Goal: Task Accomplishment & Management: Manage account settings

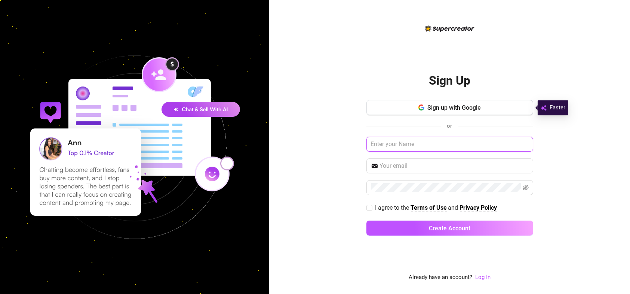
click at [404, 147] on input "text" at bounding box center [450, 144] width 167 height 15
click at [0, 293] on com-1password-button at bounding box center [0, 294] width 0 height 0
click at [496, 147] on input "text" at bounding box center [450, 144] width 167 height 15
click at [408, 142] on input "text" at bounding box center [450, 144] width 167 height 15
click at [402, 145] on input "text" at bounding box center [450, 144] width 167 height 15
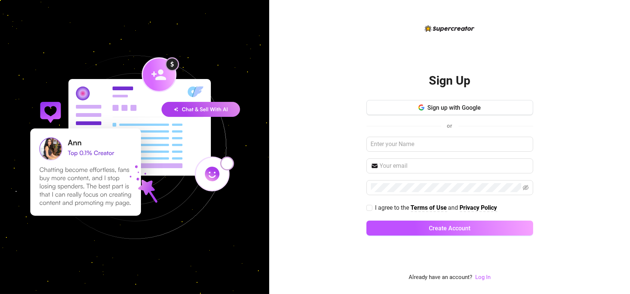
click at [334, 143] on div "Sign Up Sign up with Google or I agree to the Terms of Use and Privacy Policy C…" at bounding box center [449, 147] width 361 height 294
click at [457, 21] on div "Sign Up Sign up with Google or I agree to the Terms of Use and Privacy Policy C…" at bounding box center [449, 147] width 361 height 294
click at [450, 31] on img at bounding box center [450, 28] width 50 height 7
click at [398, 163] on input "text" at bounding box center [454, 165] width 149 height 9
paste input "[PERSON_NAME][EMAIL_ADDRESS][DOMAIN_NAME]"
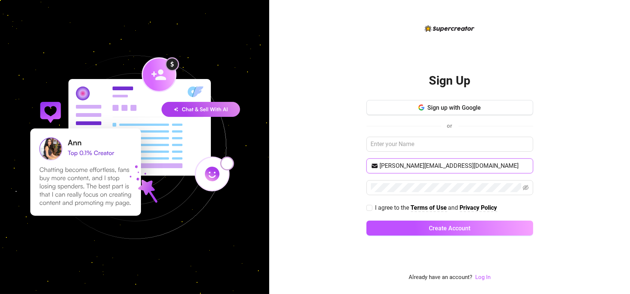
type input "[PERSON_NAME][EMAIL_ADDRESS][DOMAIN_NAME]"
click at [299, 127] on div "Sign Up Sign up with Google or [PERSON_NAME][EMAIL_ADDRESS][DOMAIN_NAME] I agre…" at bounding box center [449, 147] width 361 height 294
click at [429, 192] on span at bounding box center [450, 187] width 167 height 15
click at [329, 179] on div "Sign Up Sign up with Google or [PERSON_NAME][EMAIL_ADDRESS][DOMAIN_NAME] I agre…" at bounding box center [449, 147] width 361 height 294
click at [478, 277] on link "Log In" at bounding box center [483, 276] width 15 height 7
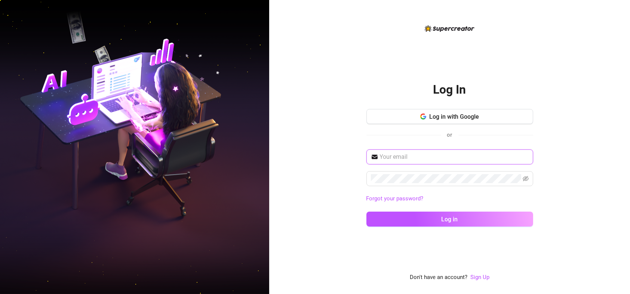
click at [389, 155] on input "text" at bounding box center [454, 156] width 149 height 9
paste input "[PERSON_NAME][EMAIL_ADDRESS][DOMAIN_NAME]"
type input "[PERSON_NAME][EMAIL_ADDRESS][DOMAIN_NAME]"
click at [330, 155] on div "Log In Log in with Google or [PERSON_NAME][EMAIL_ADDRESS][DOMAIN_NAME] Forgot y…" at bounding box center [449, 147] width 361 height 294
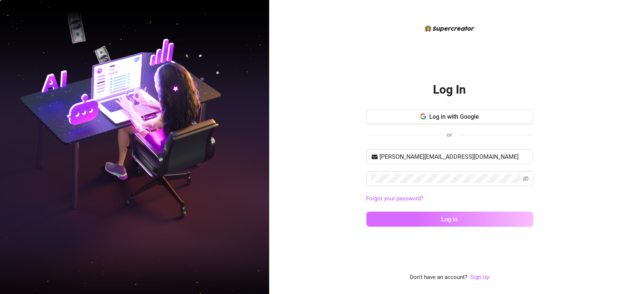
click at [434, 223] on button "Log in" at bounding box center [450, 218] width 167 height 15
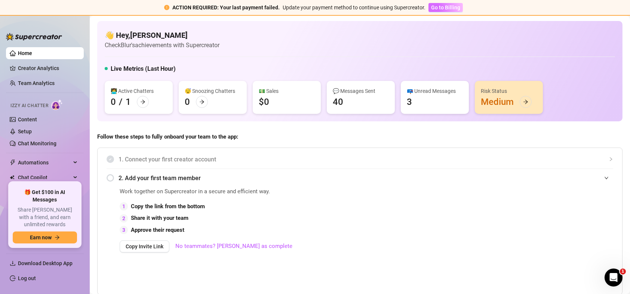
click at [434, 8] on span "Go to Billing" at bounding box center [445, 7] width 29 height 6
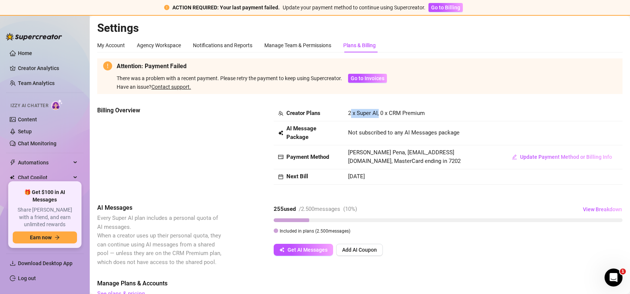
drag, startPoint x: 350, startPoint y: 110, endPoint x: 364, endPoint y: 114, distance: 14.3
click at [369, 114] on span "2 x Super AI, 0 x CRM Premium" at bounding box center [386, 113] width 77 height 7
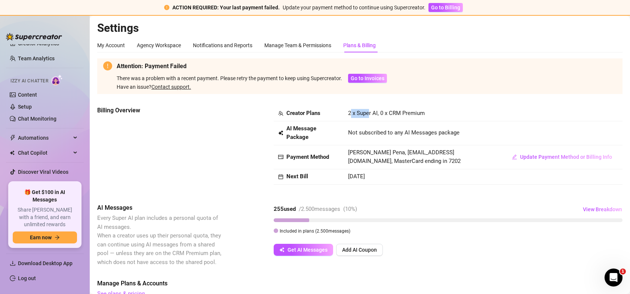
scroll to position [34, 0]
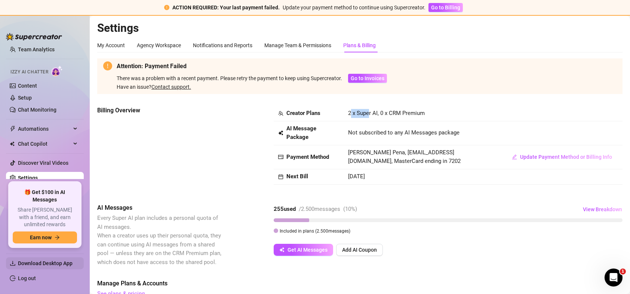
click at [48, 266] on span "Download Desktop App" at bounding box center [48, 263] width 60 height 12
click at [48, 262] on span "Download Desktop App" at bounding box center [45, 263] width 55 height 6
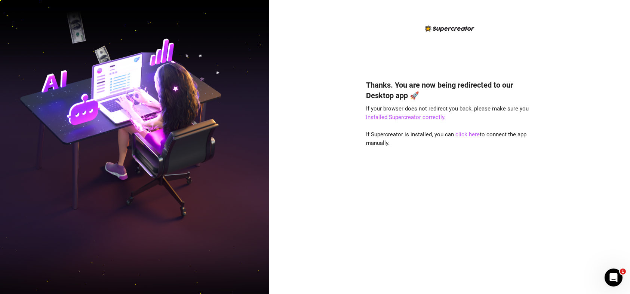
click at [345, 51] on div "Thanks. You are now being redirected to our Desktop app 🚀 If your browser does …" at bounding box center [449, 147] width 361 height 294
